Goal: Information Seeking & Learning: Find specific fact

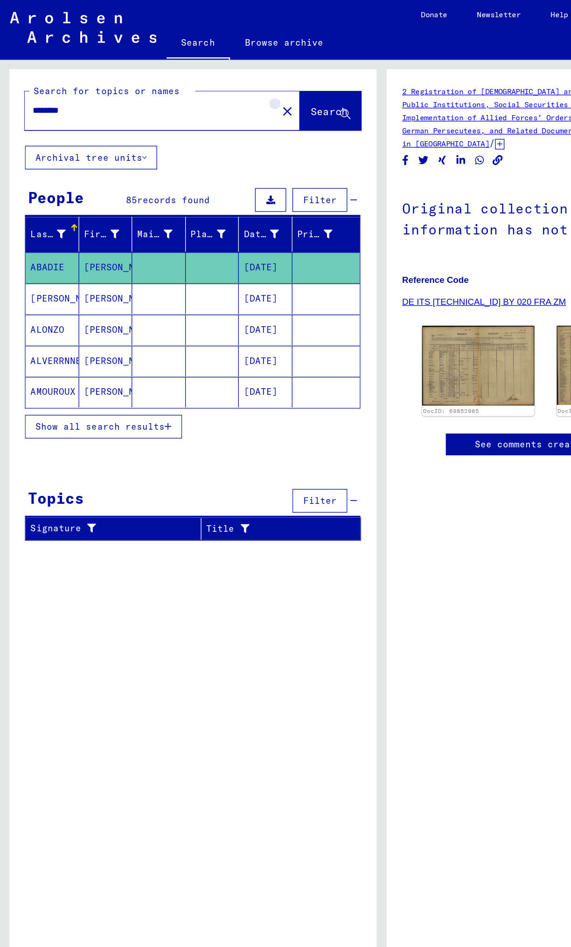
click at [209, 83] on mat-icon "close" at bounding box center [214, 83] width 11 height 11
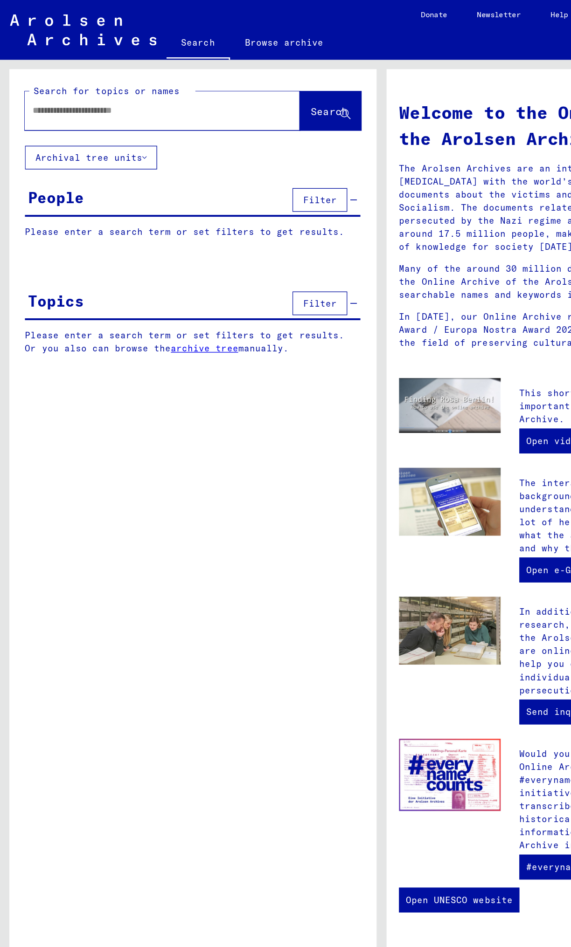
click at [163, 81] on input "text" at bounding box center [110, 83] width 172 height 10
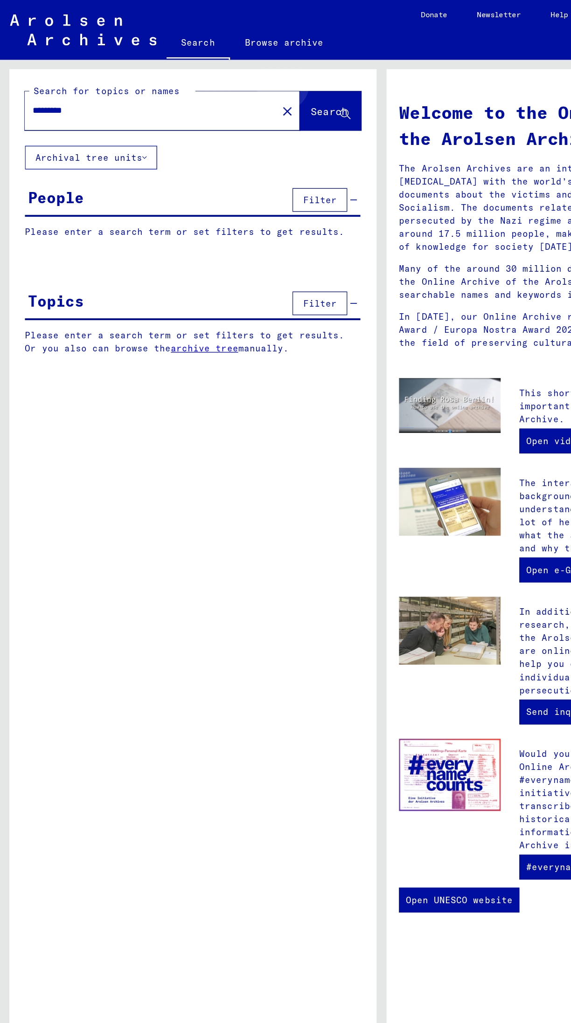
type input "*********"
click at [249, 74] on button "Search" at bounding box center [247, 83] width 46 height 29
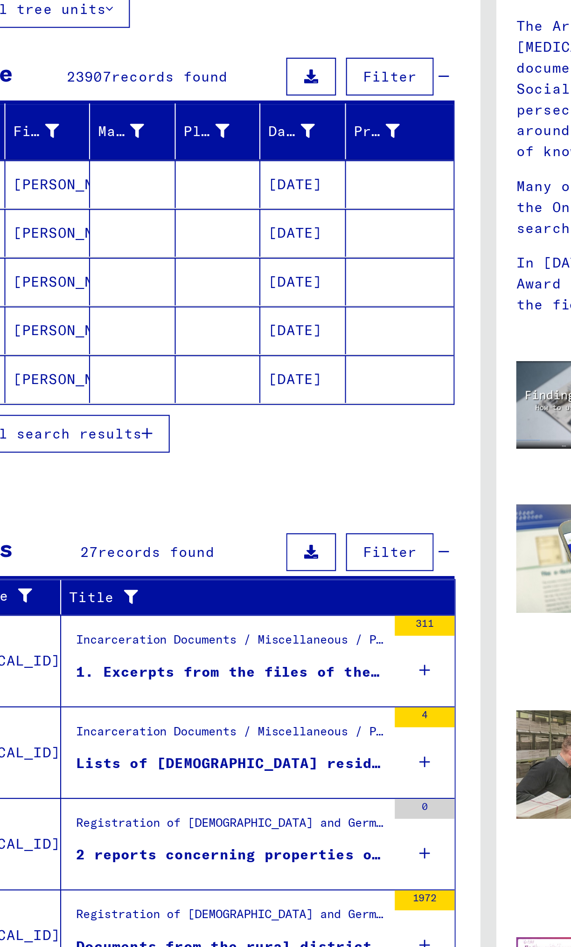
click at [158, 145] on span "records found" at bounding box center [136, 149] width 55 height 8
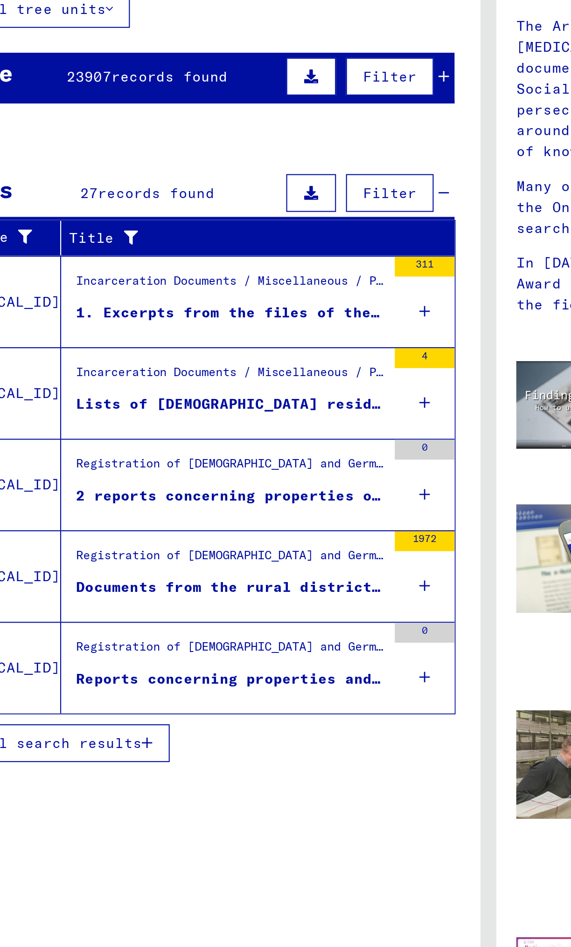
click at [260, 301] on mat-cell at bounding box center [244, 291] width 51 height 22
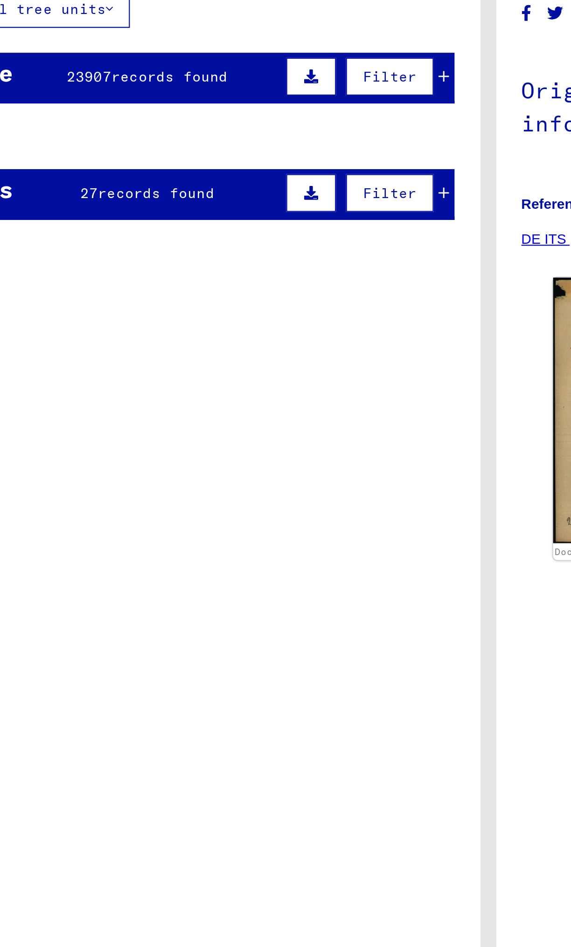
scroll to position [1, 0]
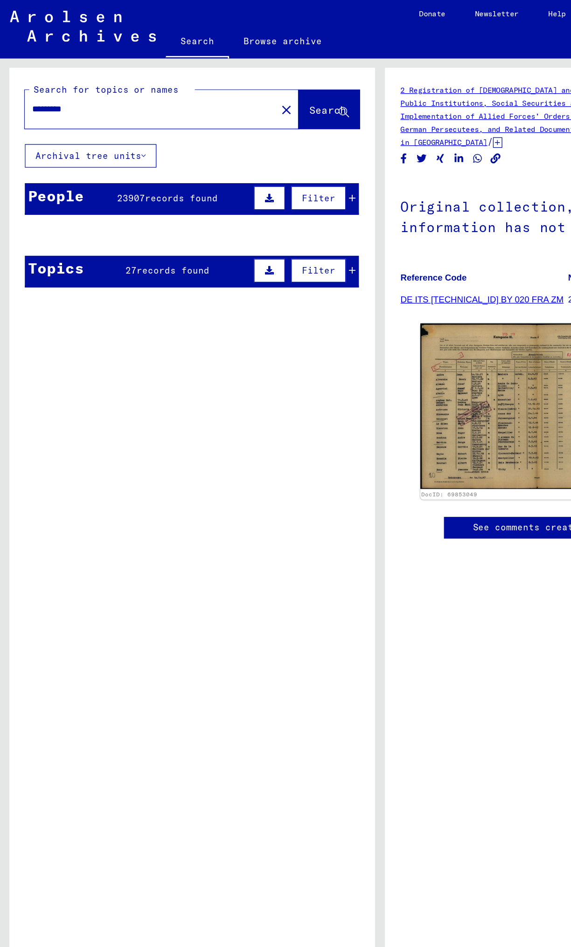
click at [141, 200] on mat-cell at bounding box center [159, 200] width 40 height 23
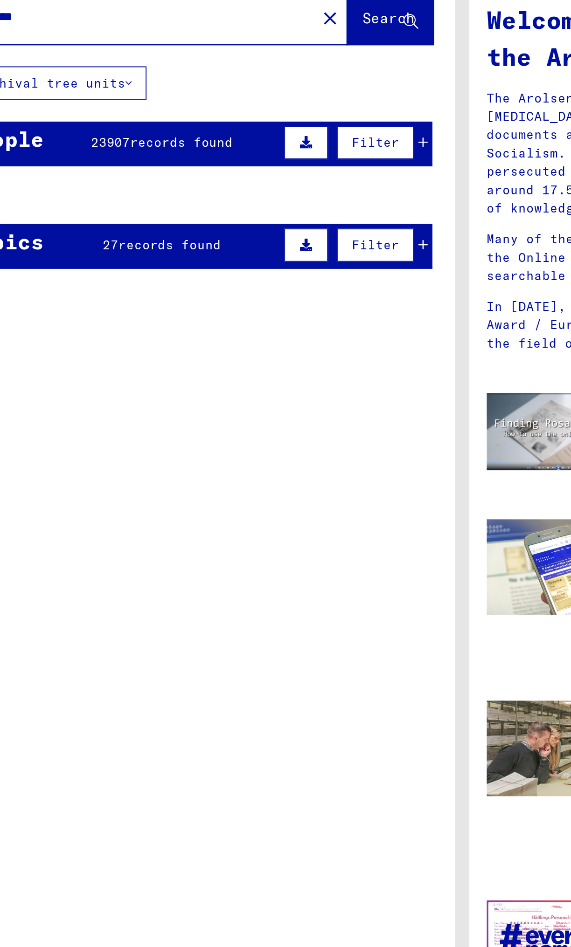
scroll to position [2, 0]
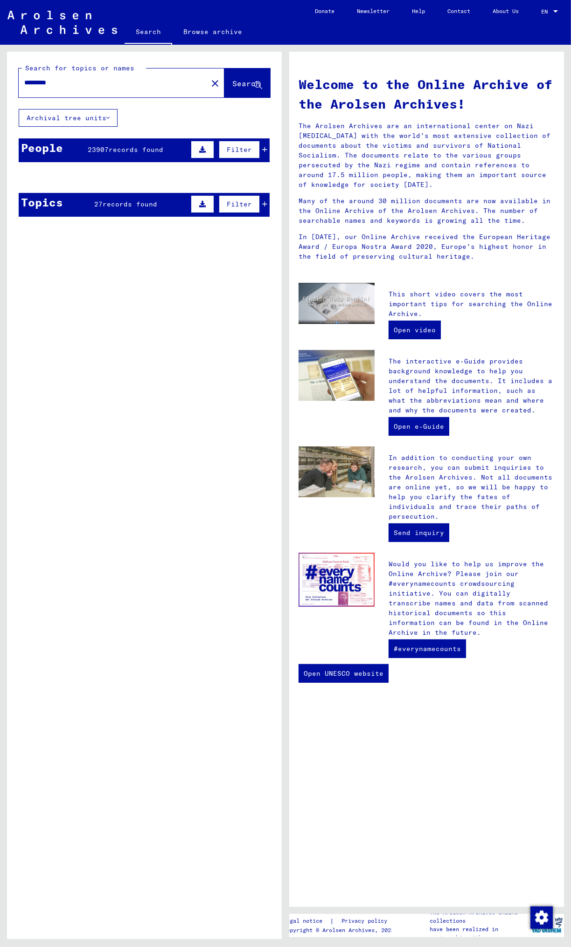
click at [62, 204] on mat-cell "[PERSON_NAME]" at bounding box center [79, 200] width 40 height 22
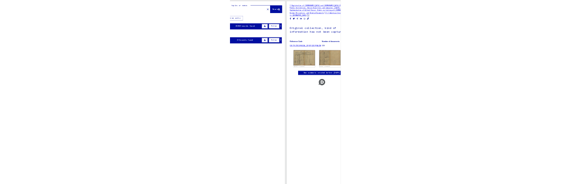
scroll to position [4, 0]
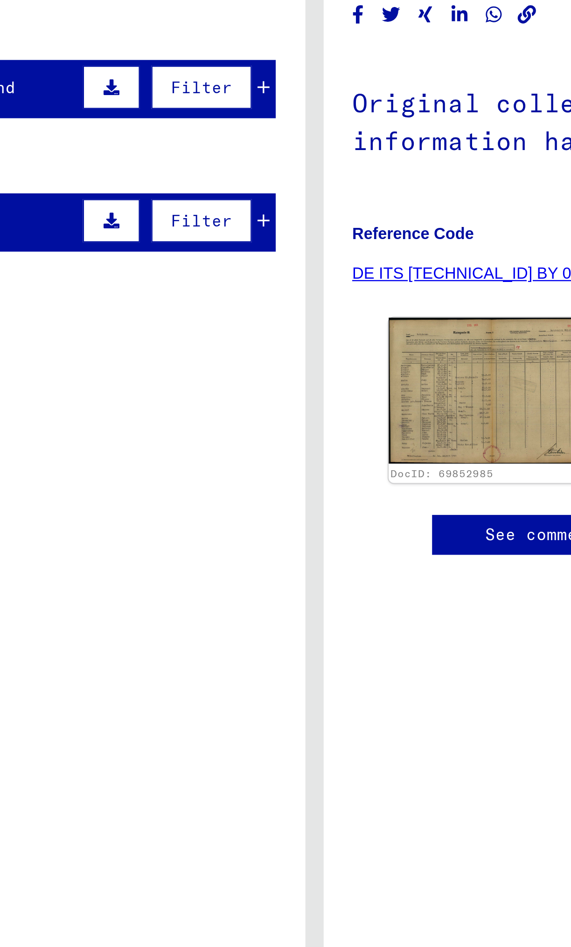
click at [267, 199] on mat-cell at bounding box center [244, 200] width 51 height 23
click at [265, 200] on mat-cell at bounding box center [244, 200] width 51 height 23
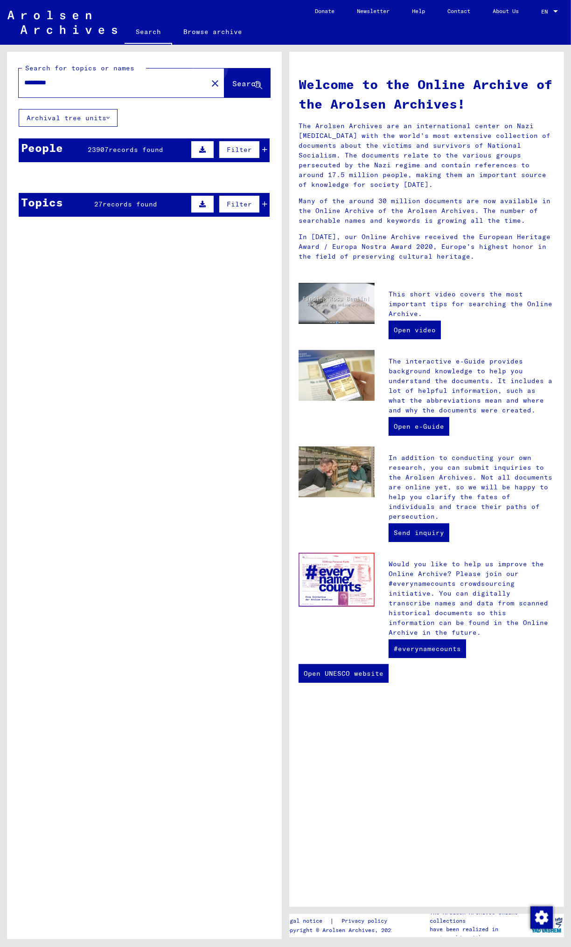
click at [247, 80] on span "Search" at bounding box center [246, 83] width 28 height 9
click at [227, 70] on button "Search" at bounding box center [247, 83] width 46 height 29
click at [239, 80] on span "Search" at bounding box center [246, 83] width 28 height 9
click at [138, 79] on input "*********" at bounding box center [110, 83] width 172 height 10
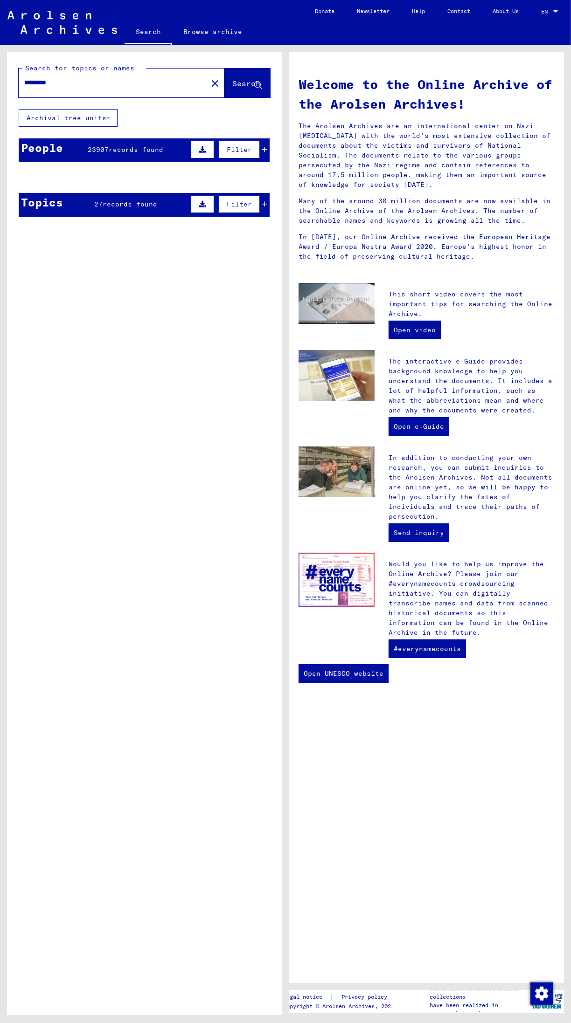
click at [87, 200] on mat-cell "[PERSON_NAME]" at bounding box center [79, 200] width 40 height 22
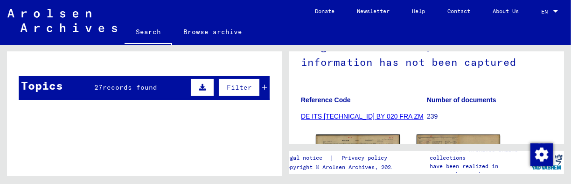
scroll to position [117, 0]
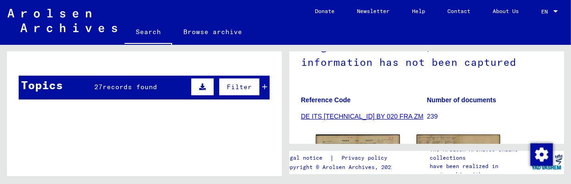
click at [156, 83] on mat-cell at bounding box center [159, 82] width 40 height 23
click at [246, 83] on span "Filter" at bounding box center [239, 87] width 25 height 8
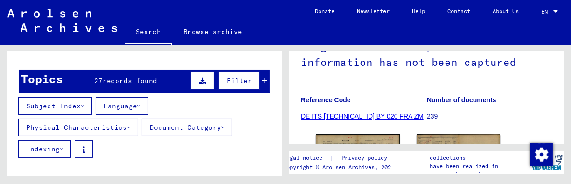
scroll to position [121, 0]
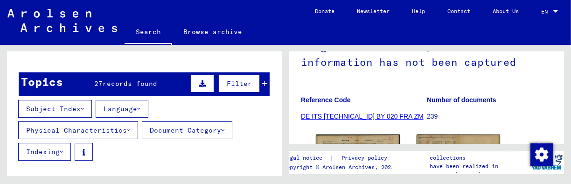
click at [266, 78] on mat-cell at bounding box center [244, 79] width 51 height 23
click at [168, 81] on mat-cell at bounding box center [159, 79] width 40 height 23
click at [208, 131] on button "Document Category" at bounding box center [187, 130] width 90 height 18
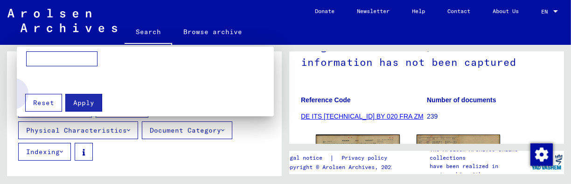
click at [41, 102] on span "Reset" at bounding box center [43, 102] width 21 height 8
